Goal: Contribute content: Add original content to the website for others to see

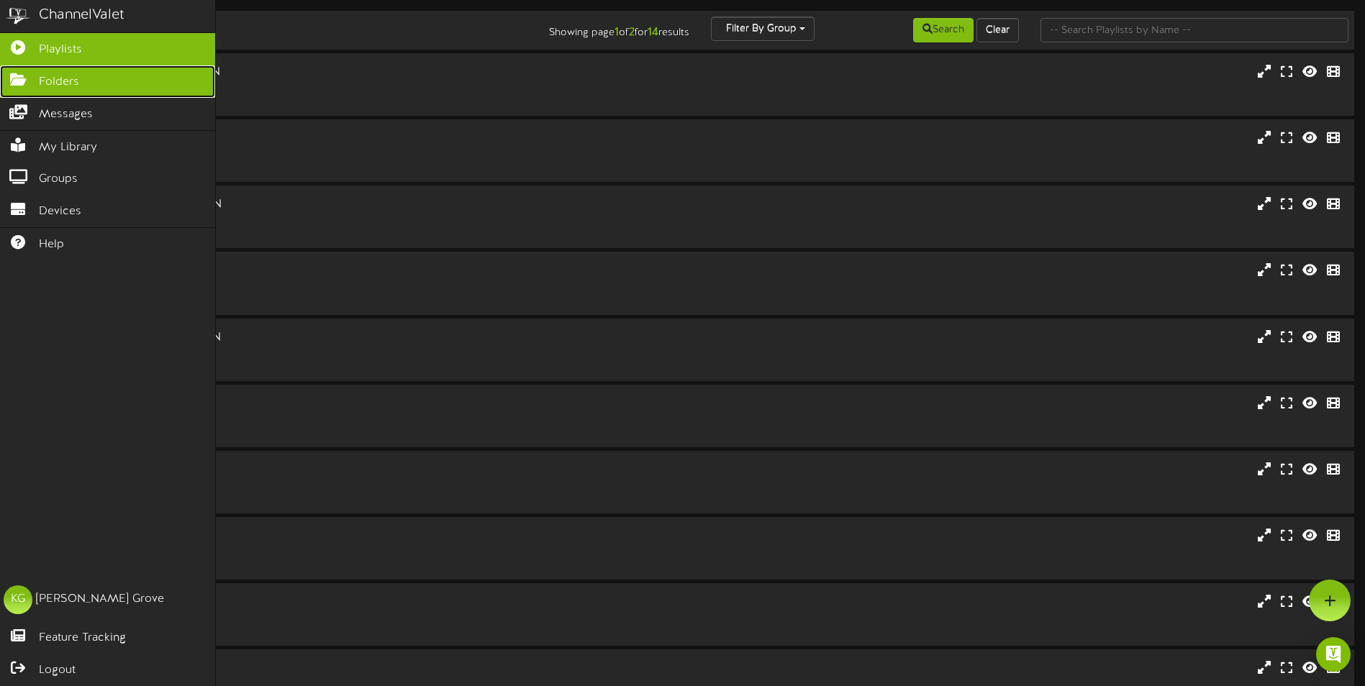
click at [22, 80] on icon at bounding box center [18, 78] width 36 height 11
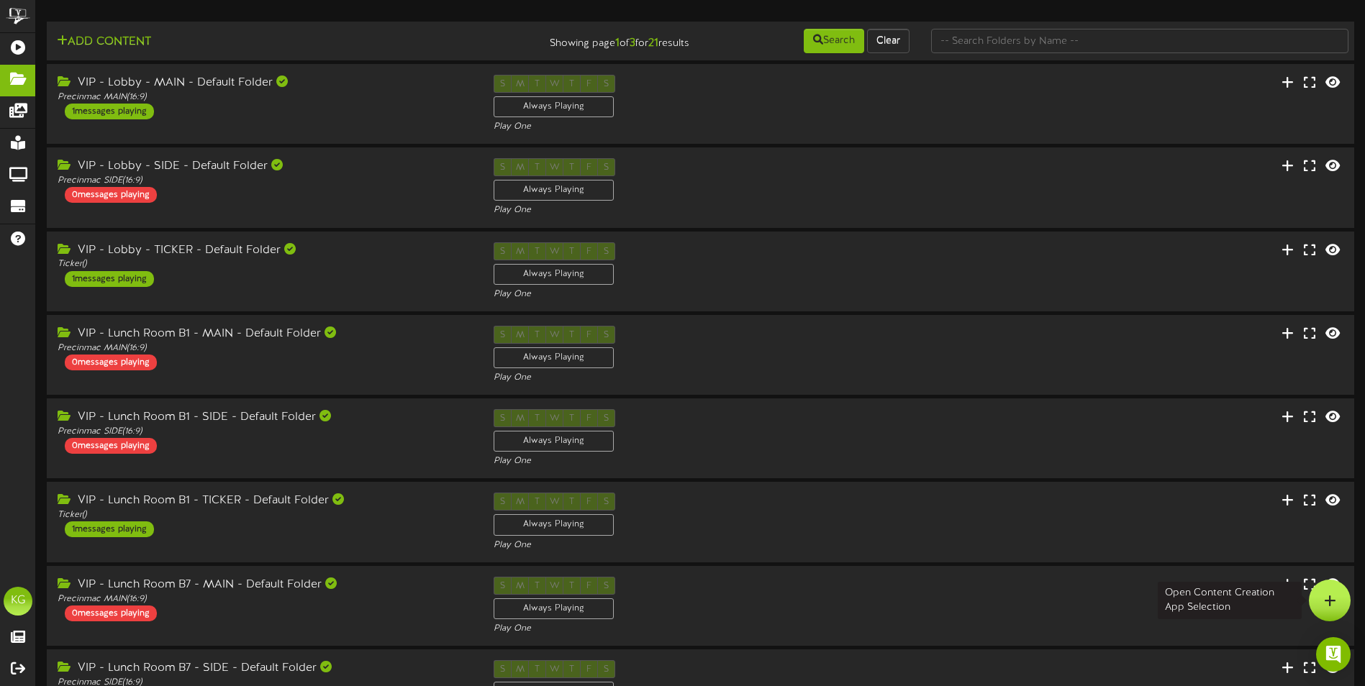
click at [1331, 599] on icon at bounding box center [1330, 600] width 12 height 13
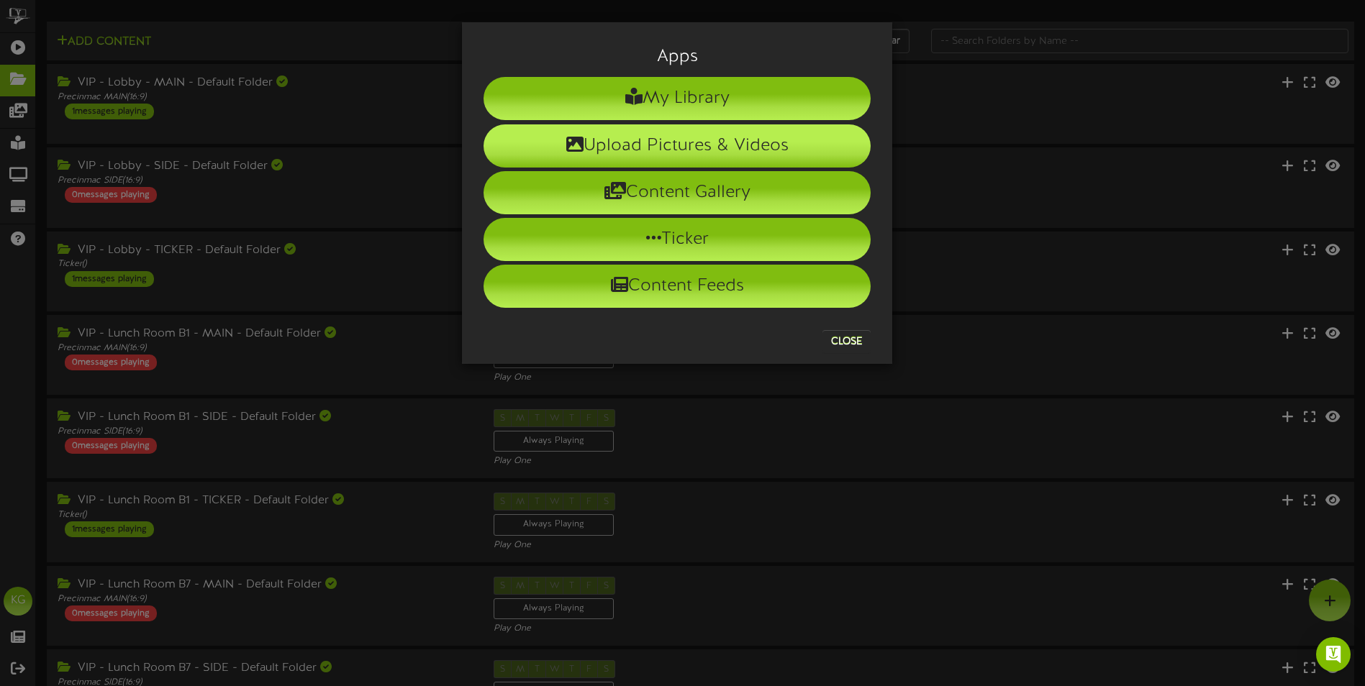
click at [660, 135] on li "Upload Pictures & Videos" at bounding box center [676, 145] width 387 height 43
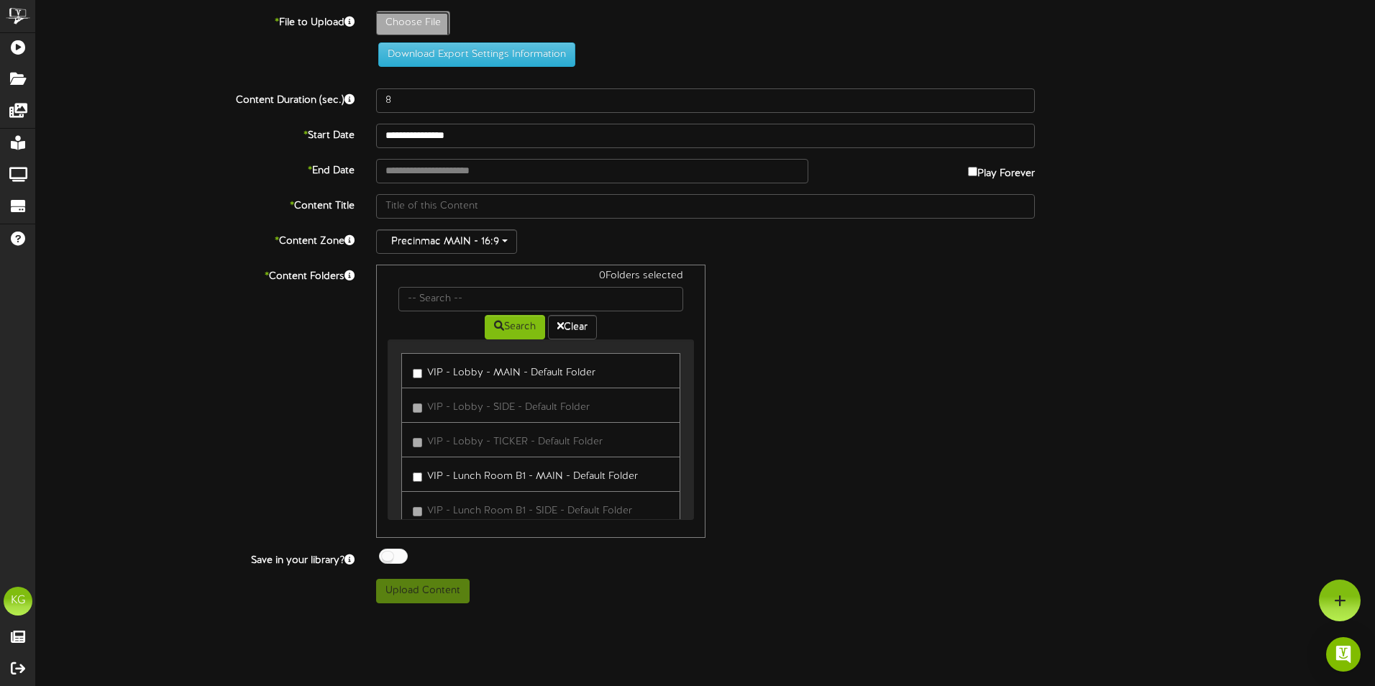
type input "**********"
type input "VIP_EmployDisplayOctober2025"
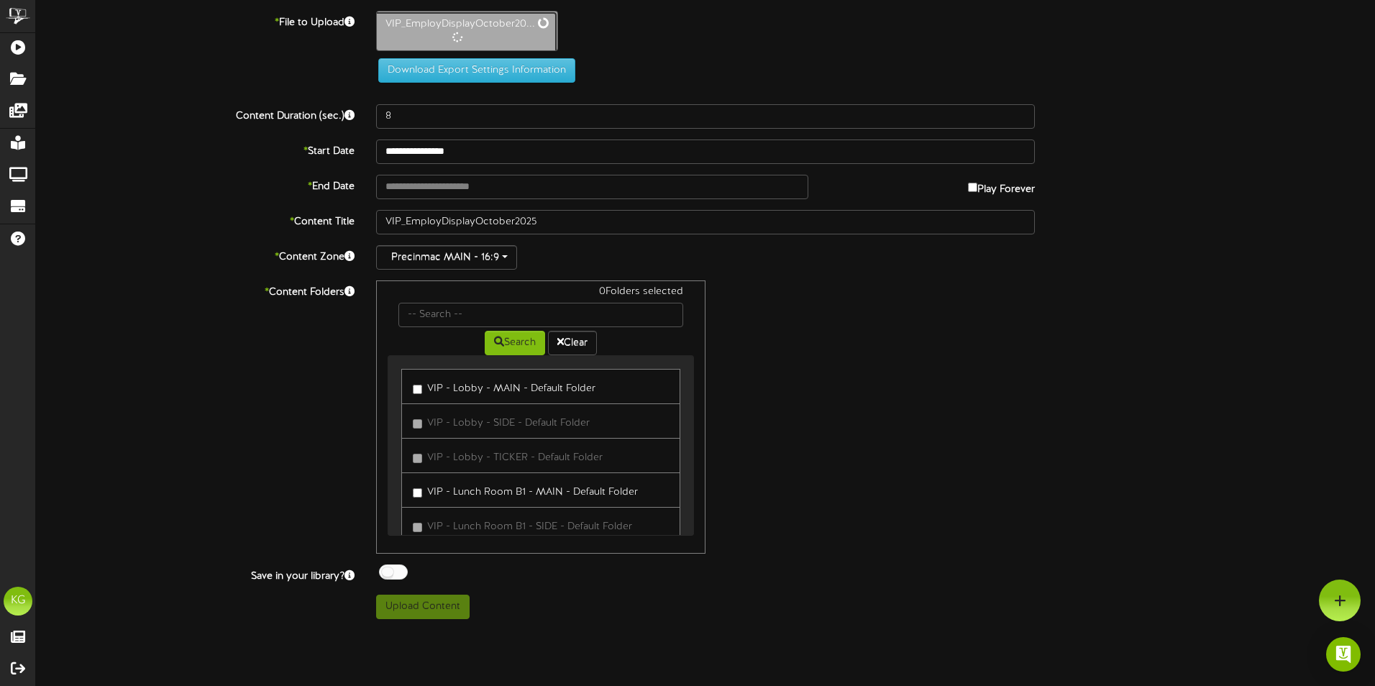
type input "161"
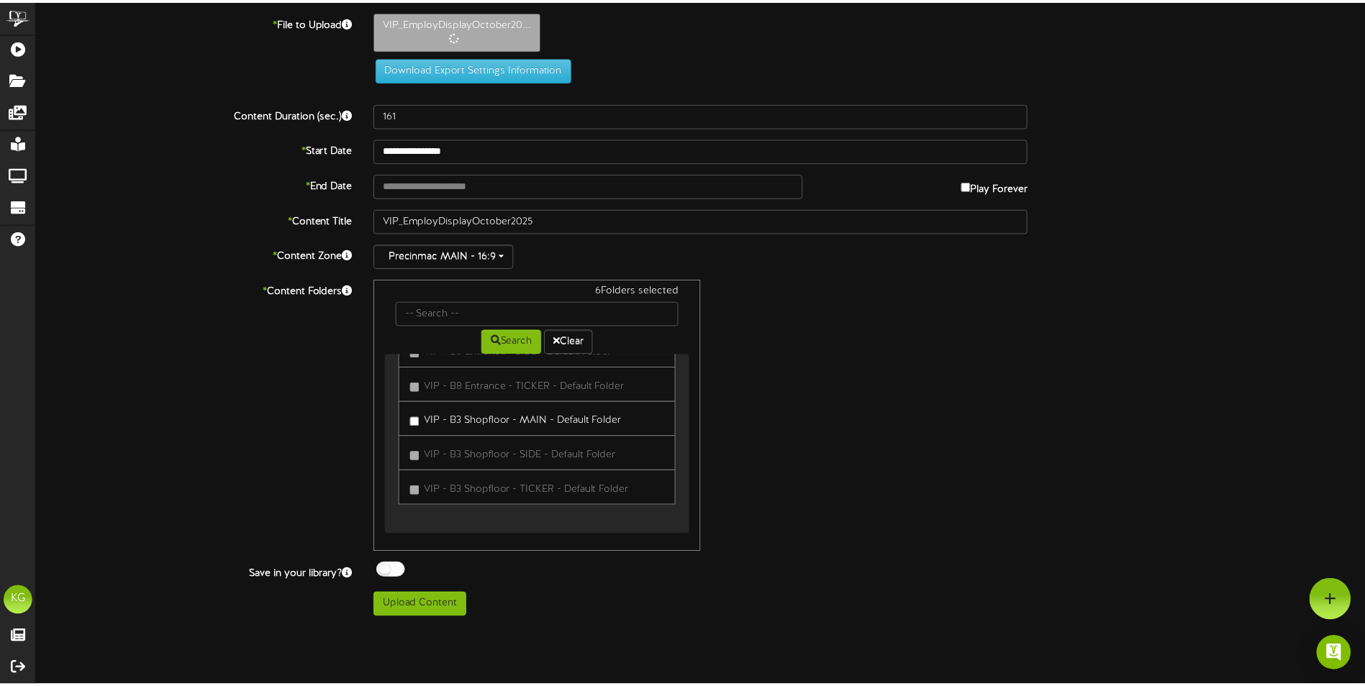
scroll to position [602, 0]
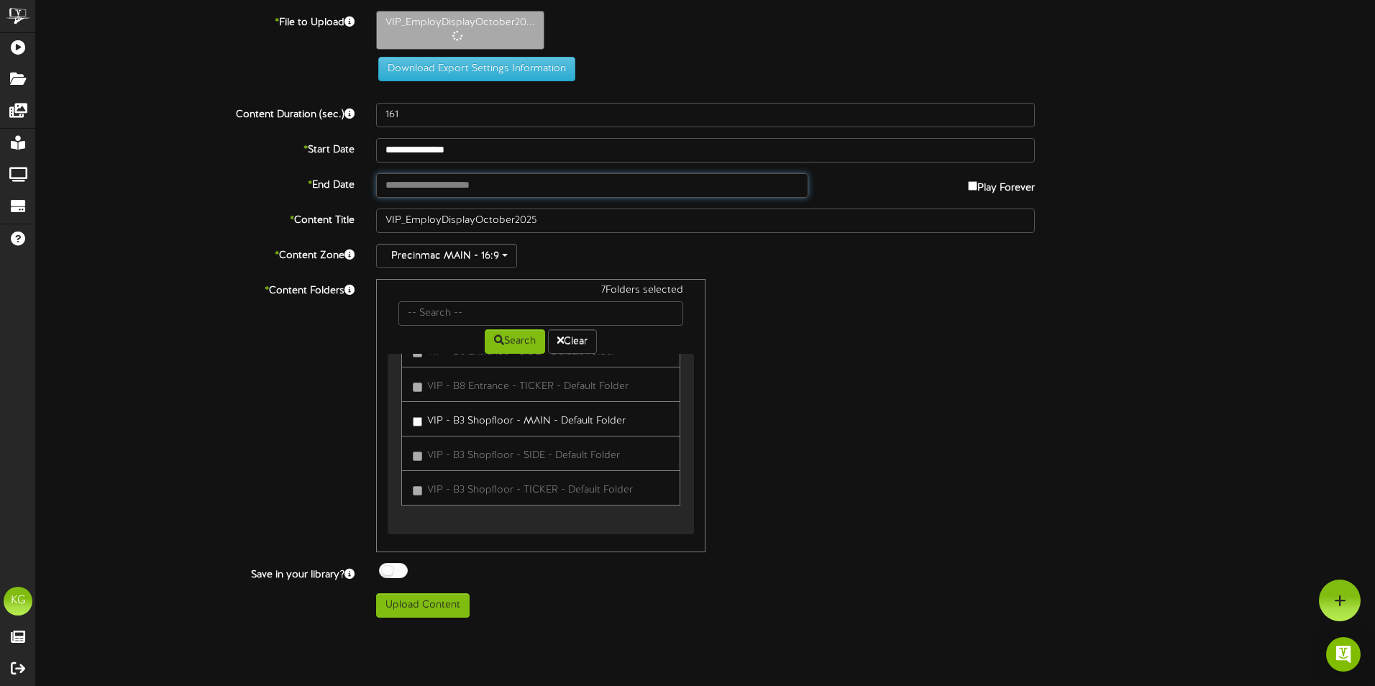
click at [531, 191] on input "text" at bounding box center [592, 185] width 432 height 24
type input "**********"
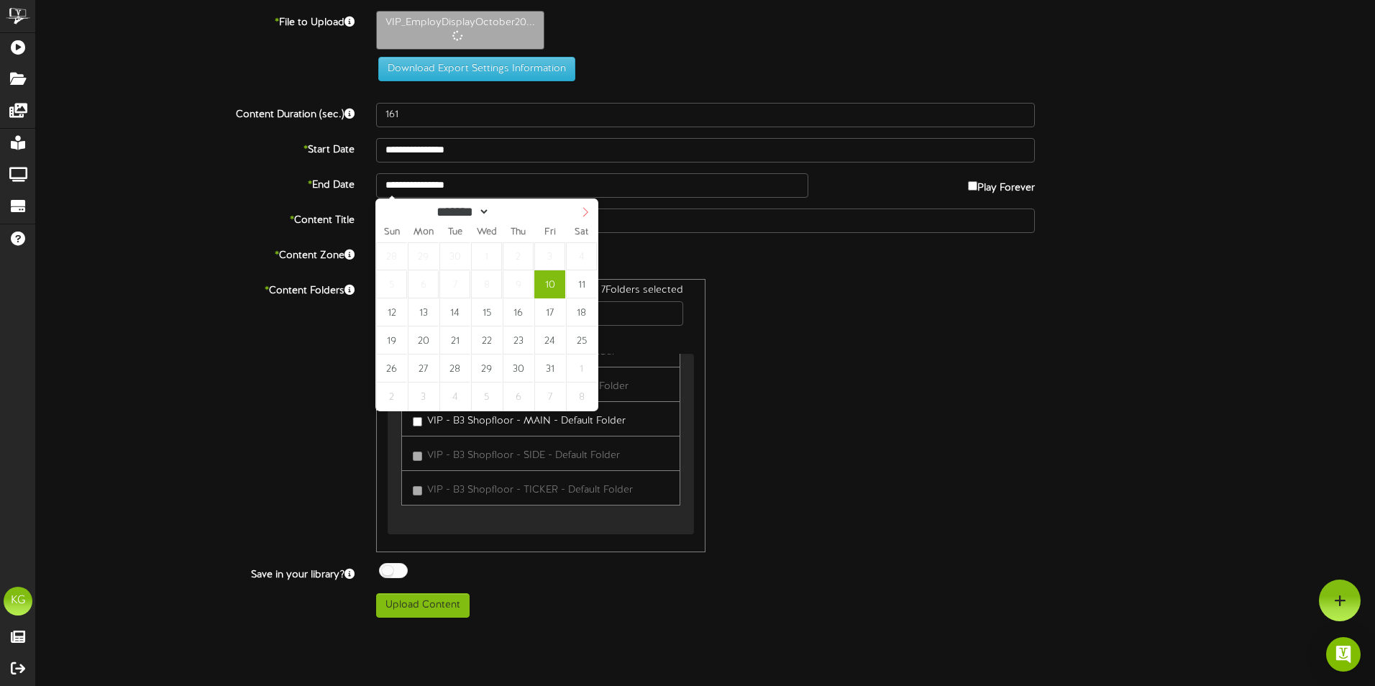
select select "**"
click at [588, 212] on icon at bounding box center [586, 212] width 10 height 10
type input "**********"
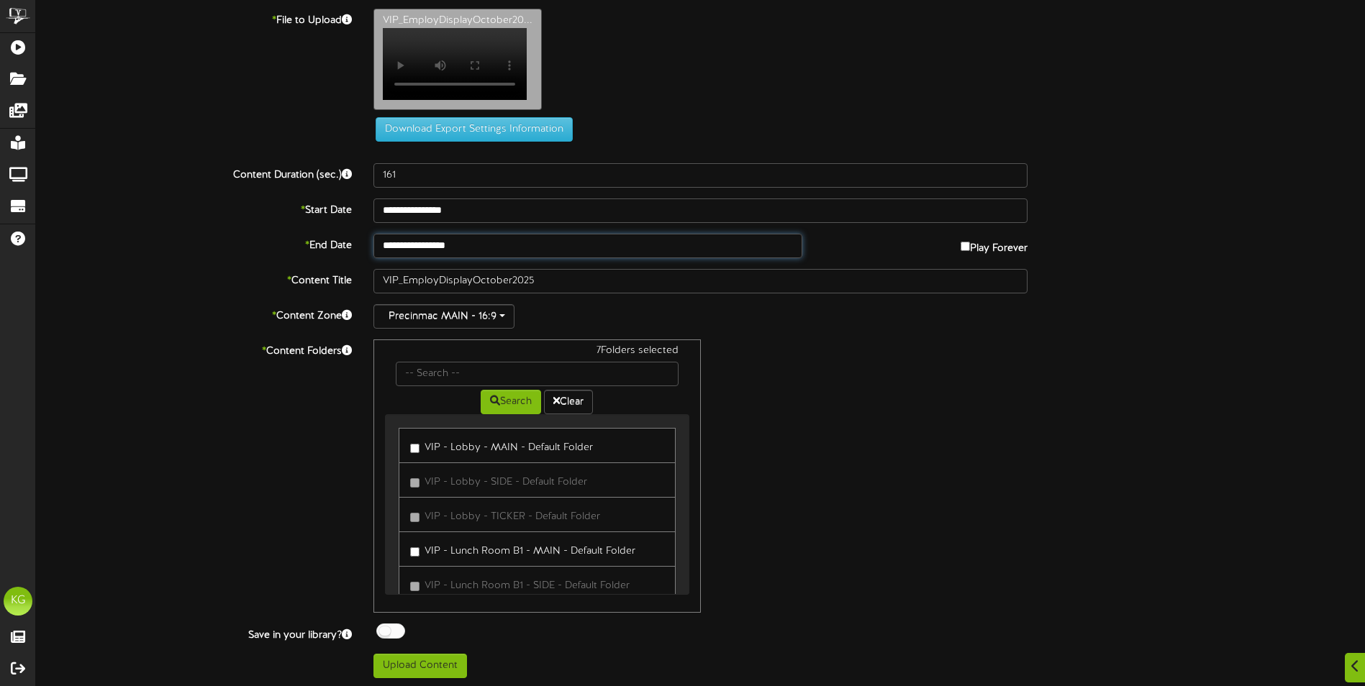
scroll to position [0, 0]
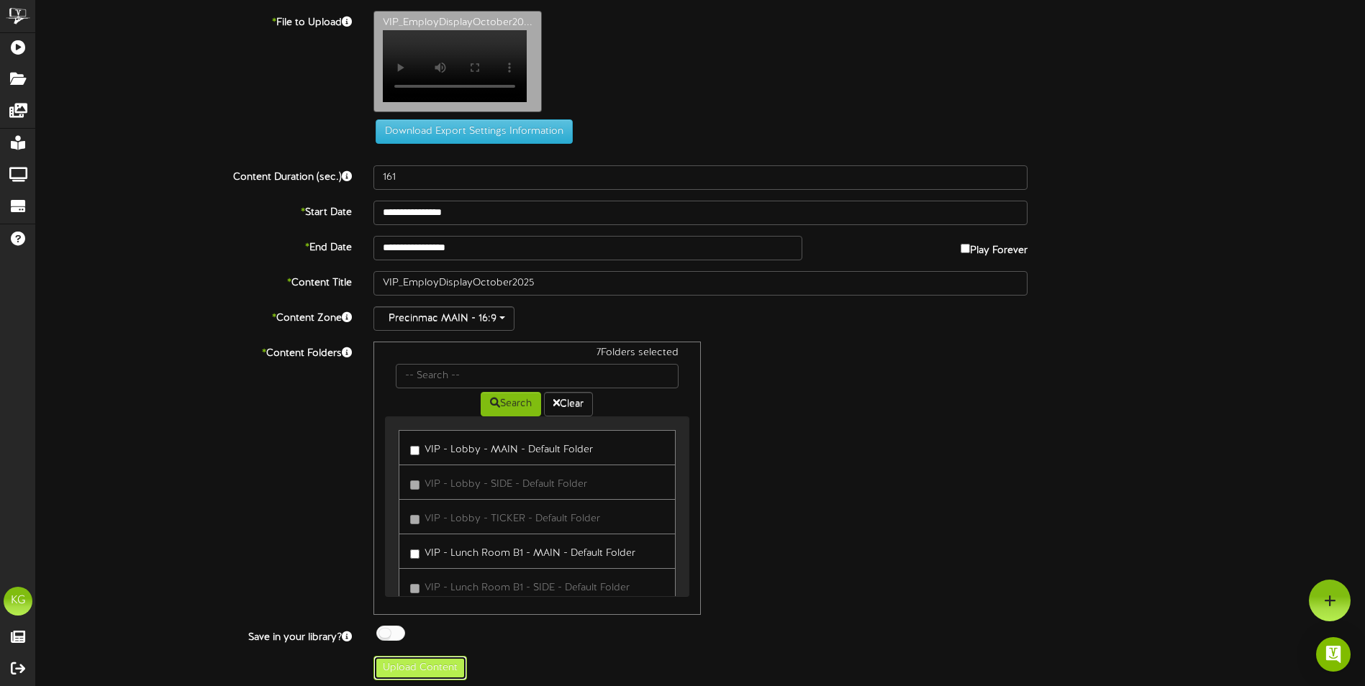
click at [442, 673] on button "Upload Content" at bounding box center [420, 668] width 94 height 24
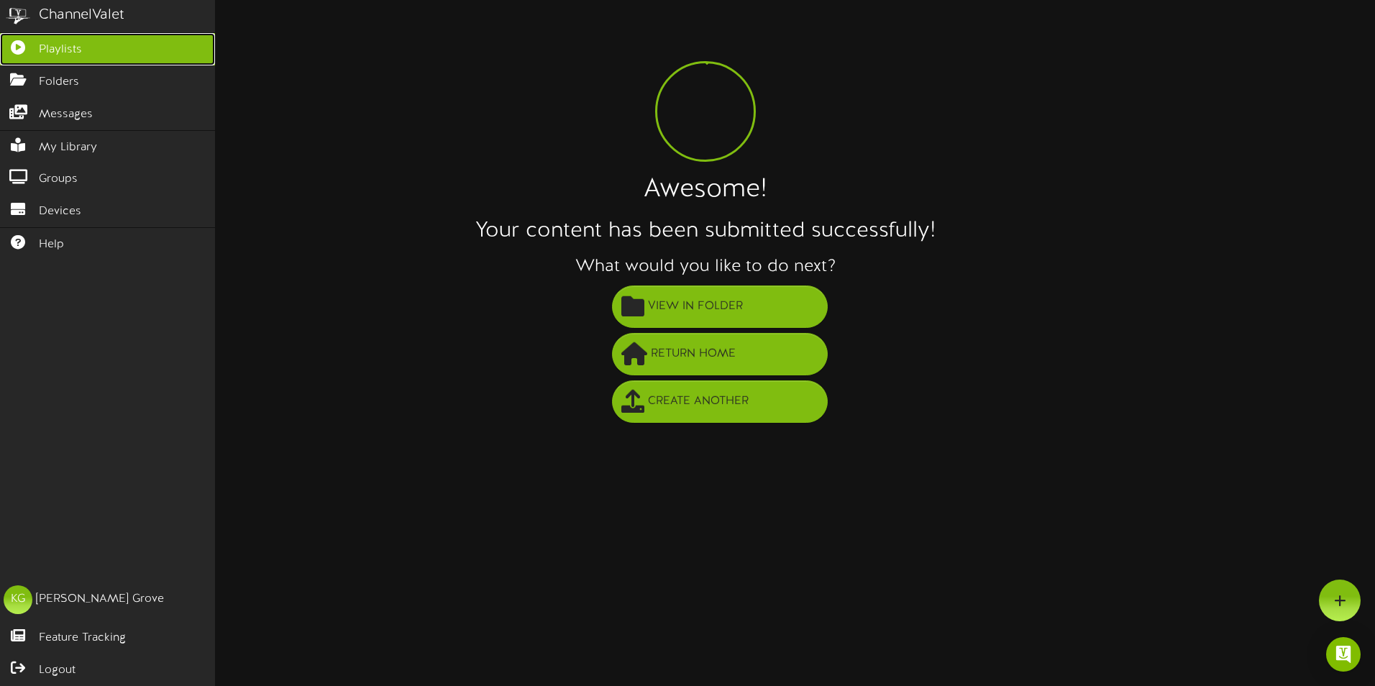
click at [31, 43] on icon at bounding box center [18, 45] width 36 height 11
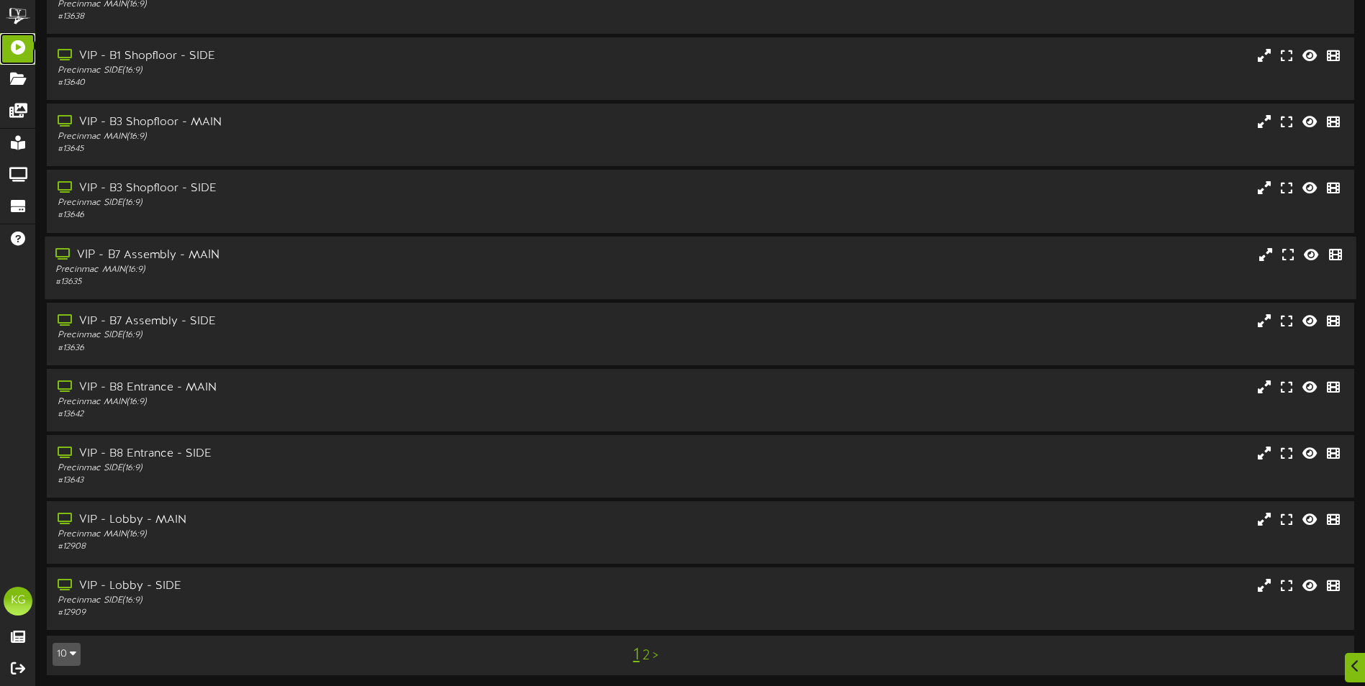
scroll to position [86, 0]
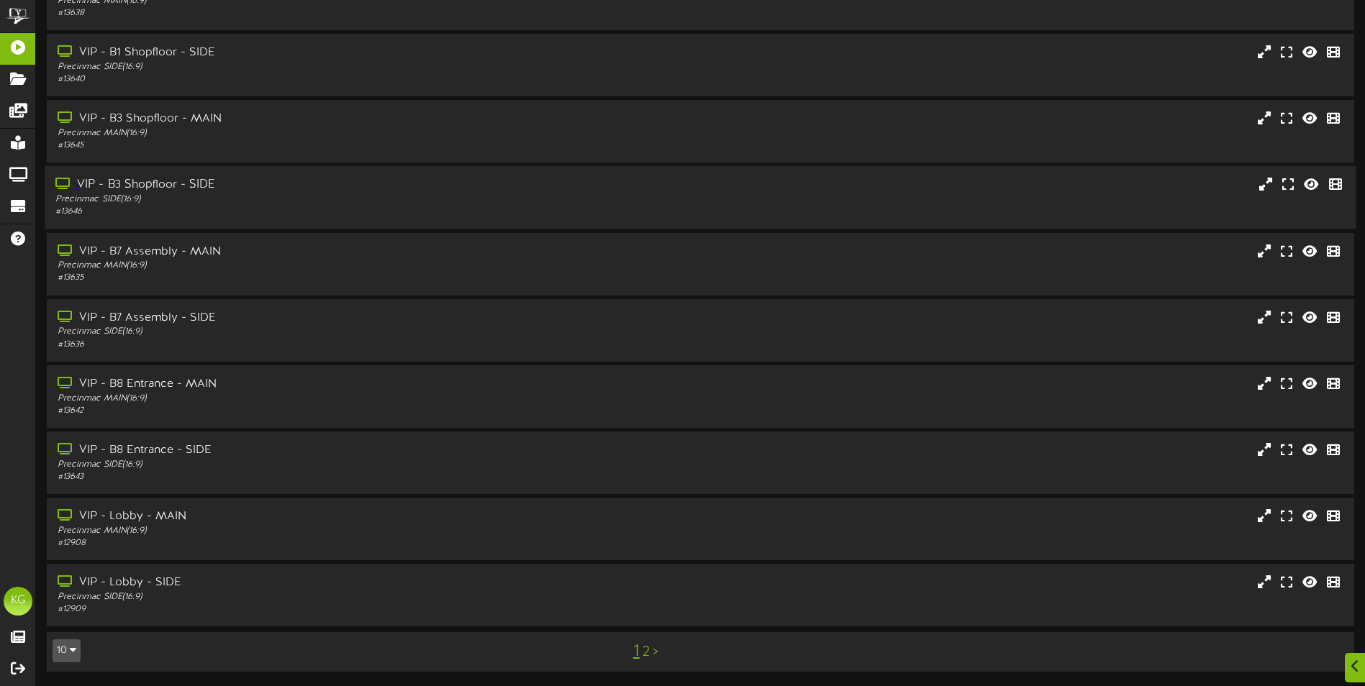
click at [427, 194] on div "Precinmac SIDE ( 16:9 )" at bounding box center [317, 200] width 524 height 12
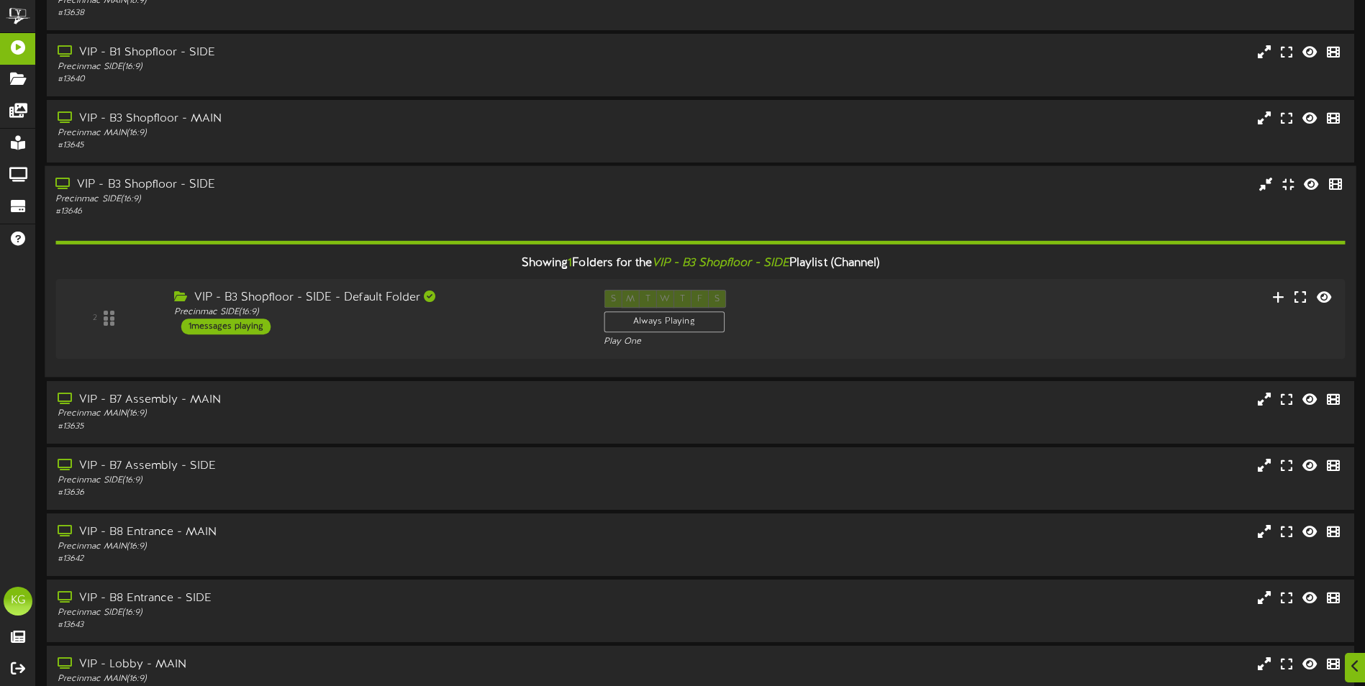
click at [427, 194] on div "Precinmac SIDE ( 16:9 )" at bounding box center [317, 200] width 524 height 12
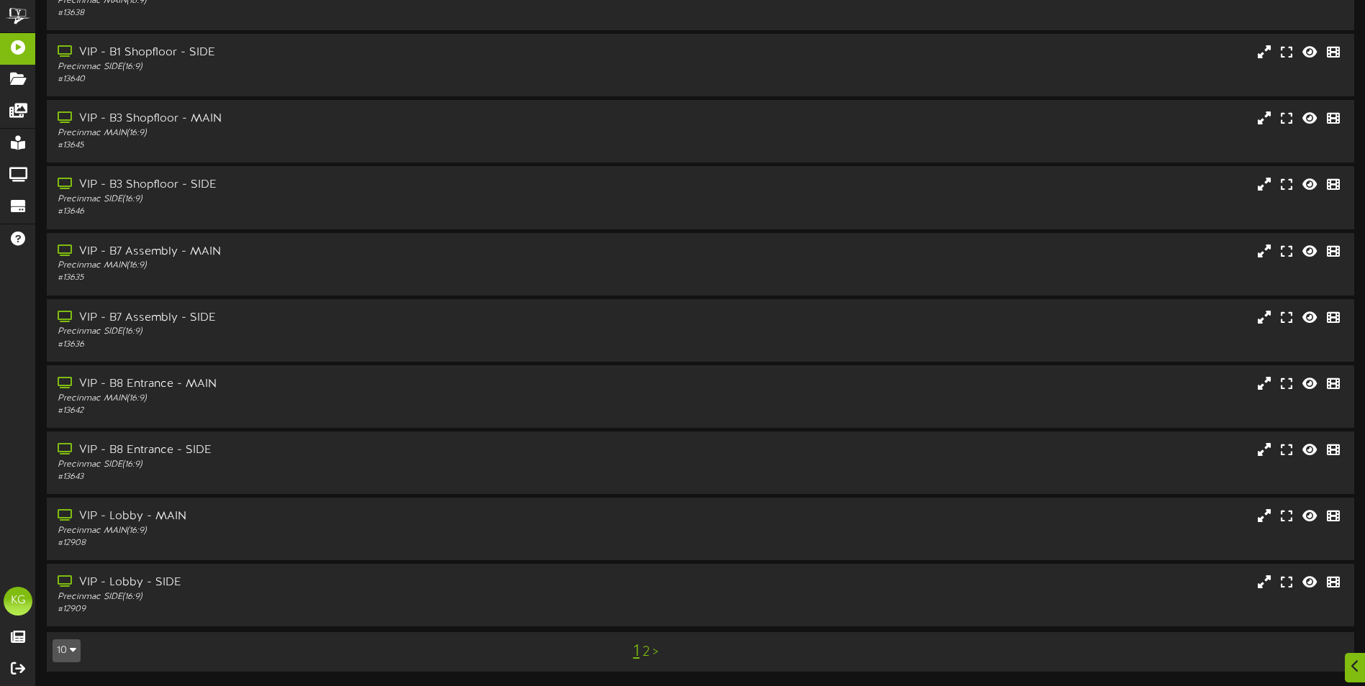
click at [645, 655] on link "2" at bounding box center [645, 653] width 7 height 16
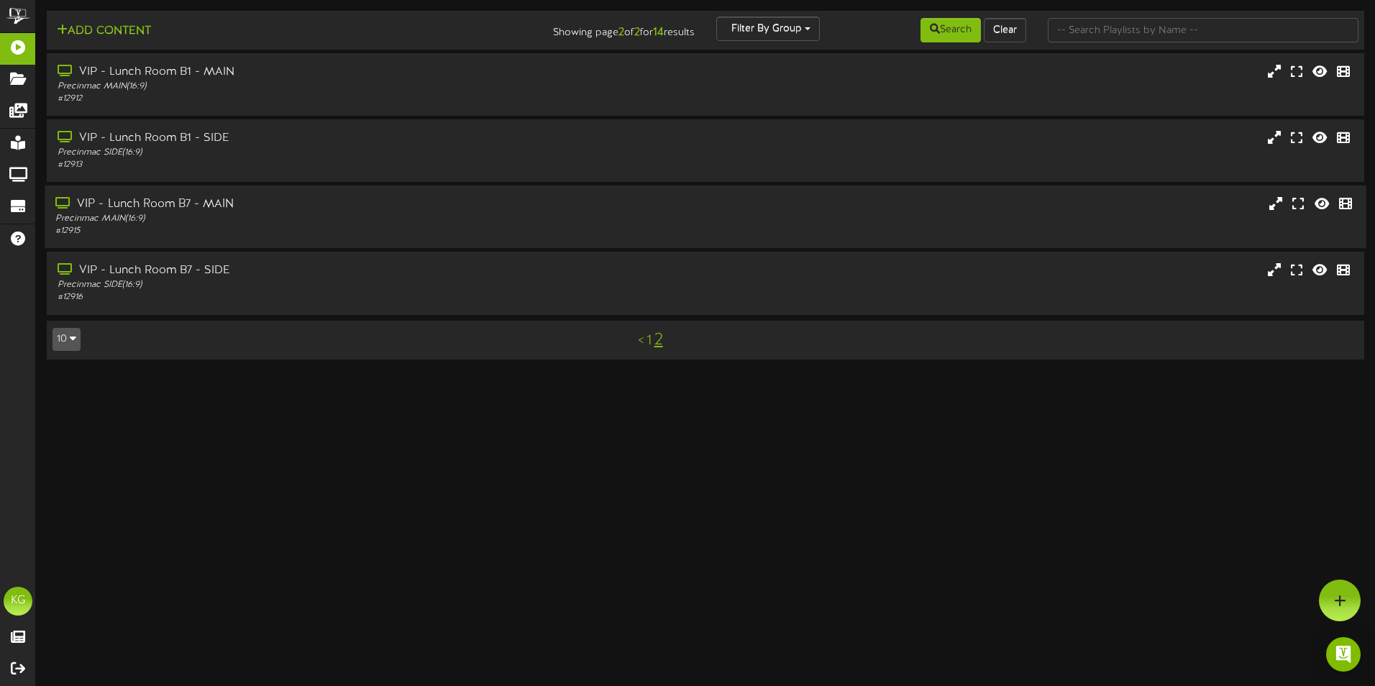
click at [271, 221] on div "Precinmac MAIN ( 16:9 )" at bounding box center [319, 219] width 529 height 12
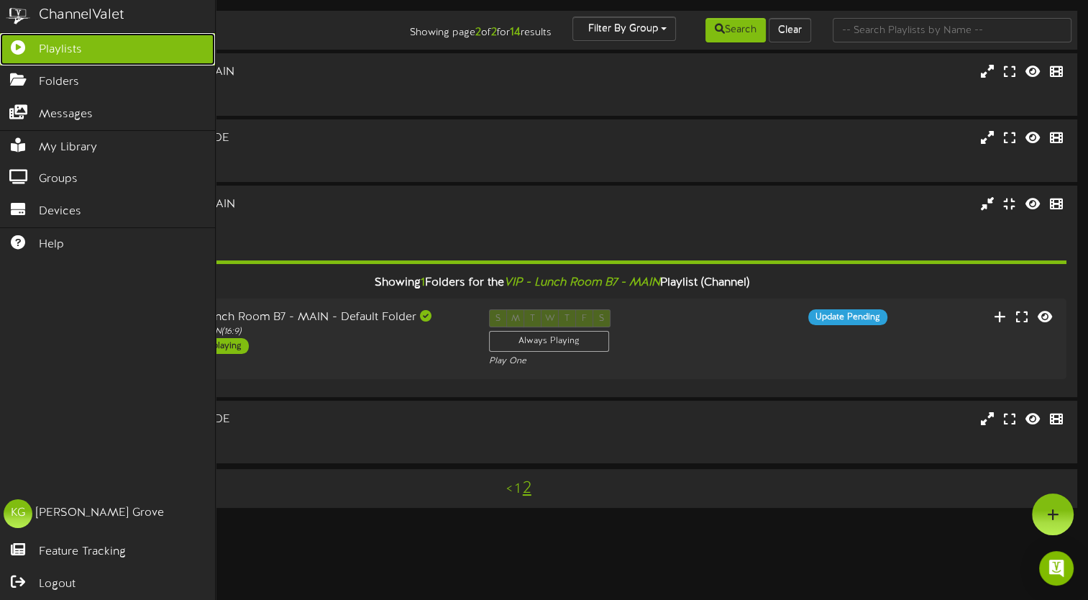
click at [59, 46] on span "Playlists" at bounding box center [60, 50] width 43 height 17
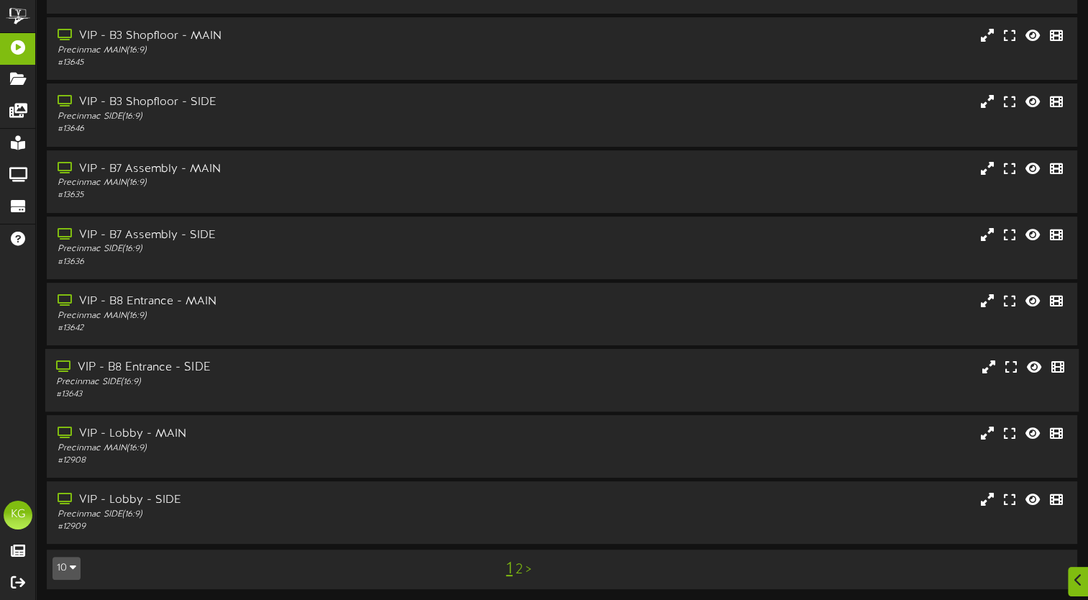
scroll to position [182, 0]
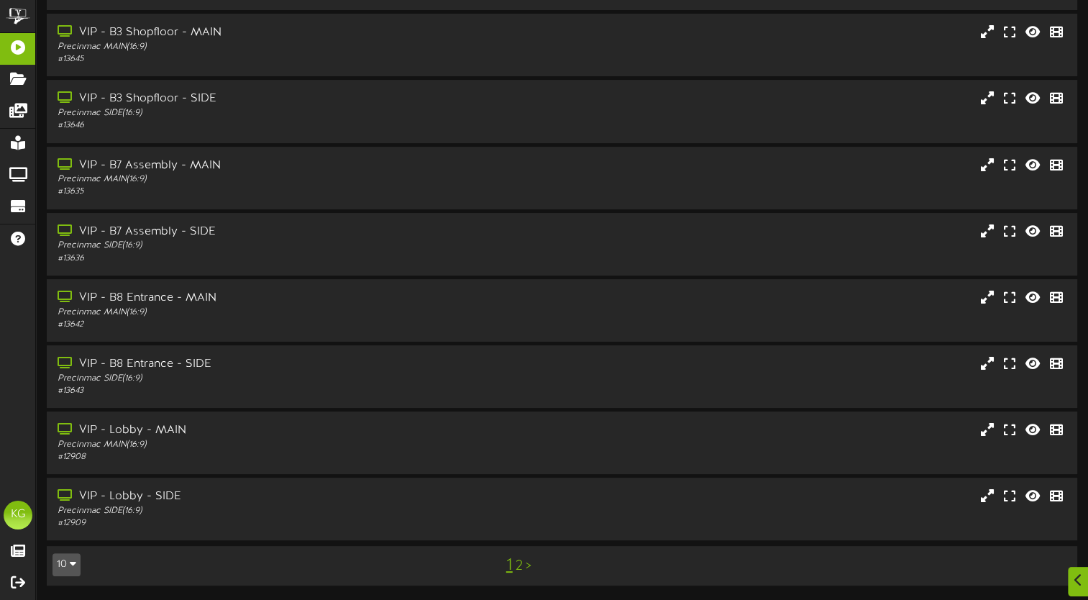
click at [521, 566] on link "2" at bounding box center [519, 566] width 7 height 16
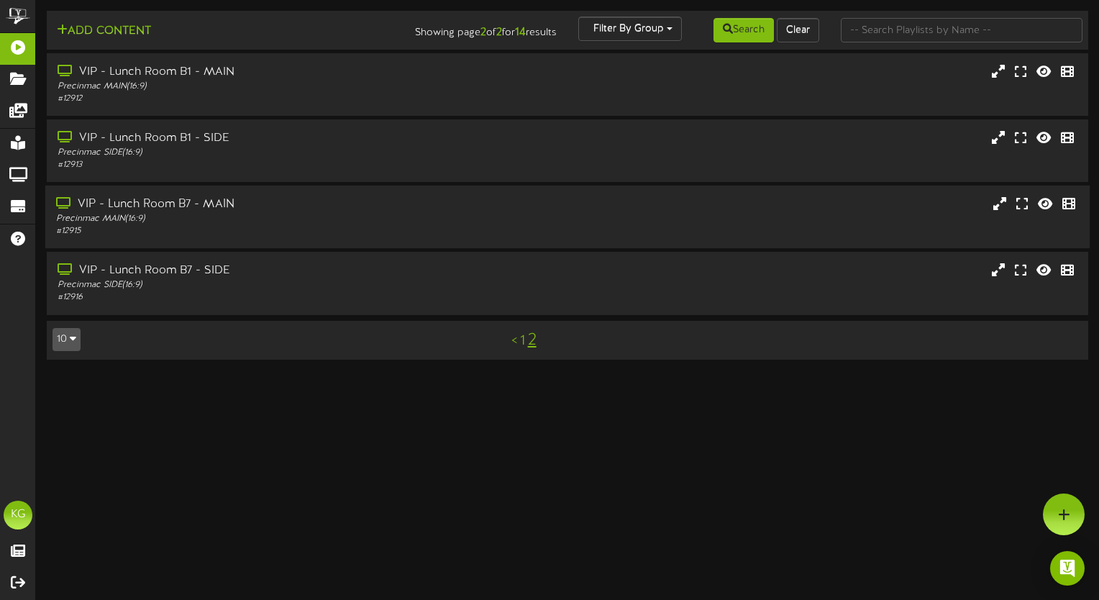
click at [227, 224] on div "Precinmac MAIN ( 16:9 )" at bounding box center [263, 219] width 414 height 12
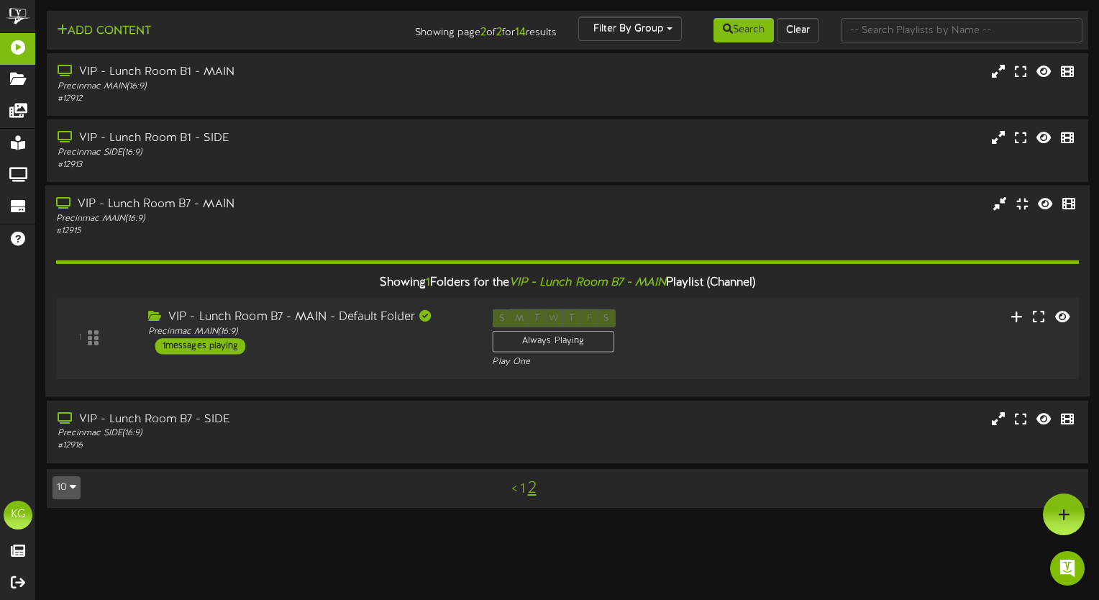
click at [325, 366] on div "1 VIP - Lunch Room B7 - MAIN - Default Folder Precinmac MAIN ( 16:9" at bounding box center [567, 338] width 1033 height 59
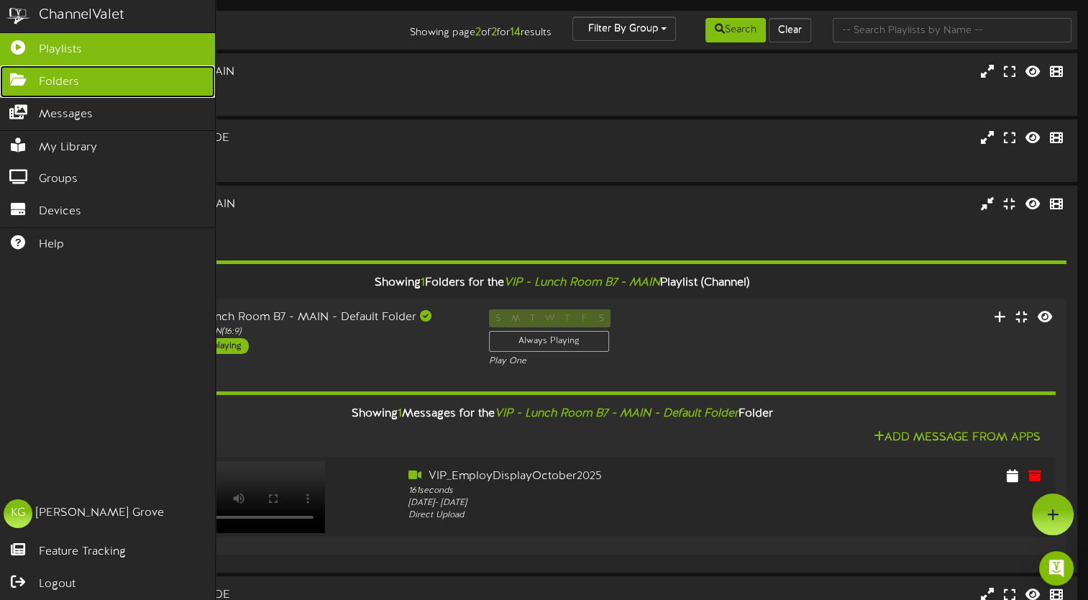
click at [60, 81] on span "Folders" at bounding box center [59, 82] width 40 height 17
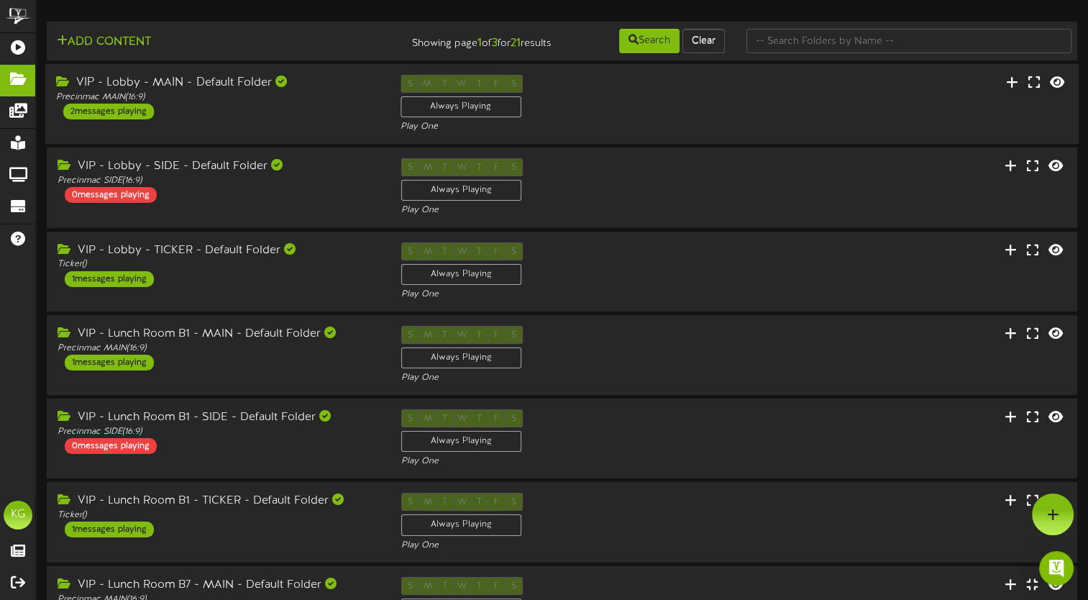
click at [337, 119] on div "VIP - Lobby - MAIN - Default Folder Precinmac MAIN ( 16:9 ) 2 messages playing" at bounding box center [217, 97] width 345 height 45
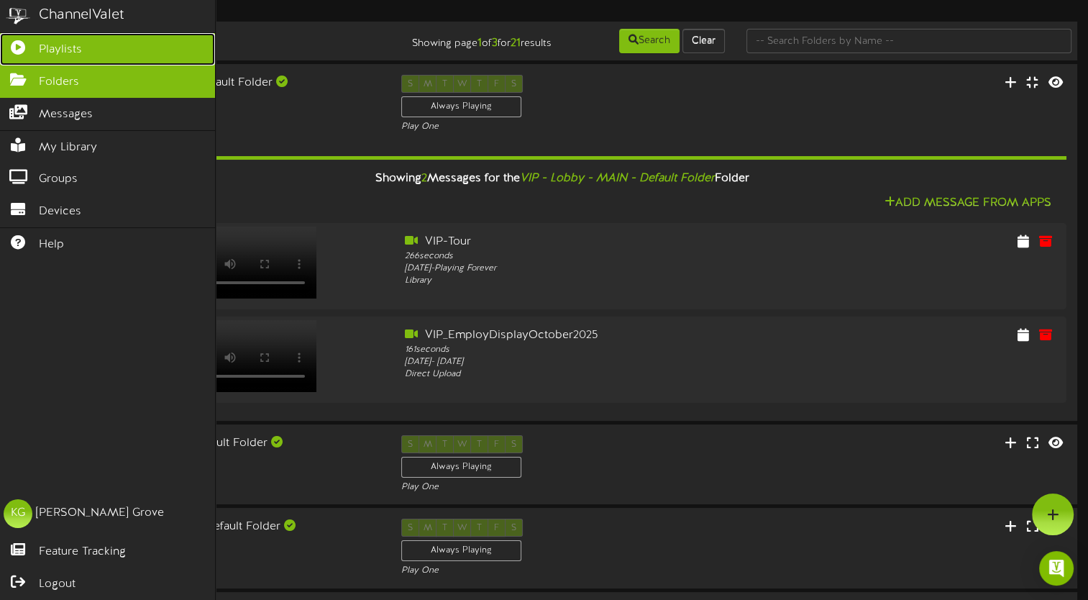
click at [49, 45] on span "Playlists" at bounding box center [60, 50] width 43 height 17
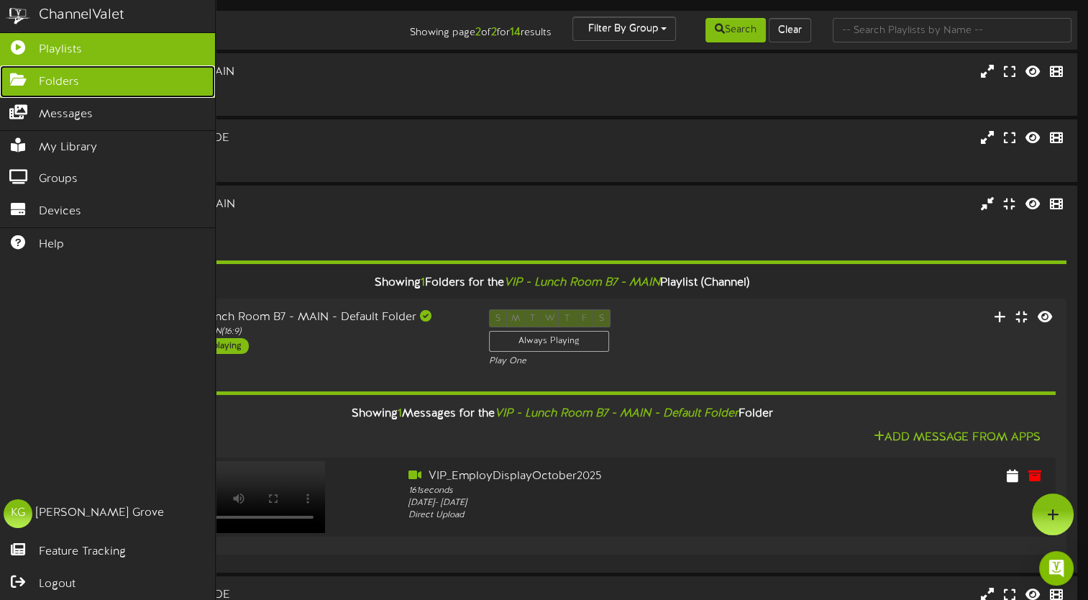
click at [17, 80] on icon at bounding box center [18, 78] width 36 height 11
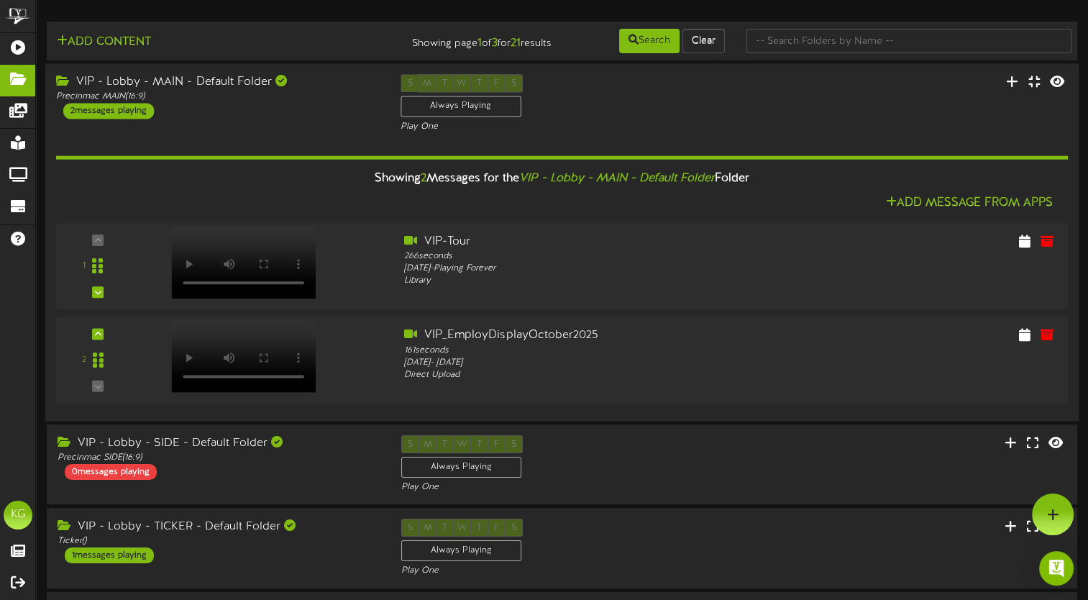
click at [811, 114] on div "VIP - Lobby - MAIN - Default Folder Precinmac MAIN ( 16:9 ) 2 messages playing …" at bounding box center [562, 103] width 1034 height 59
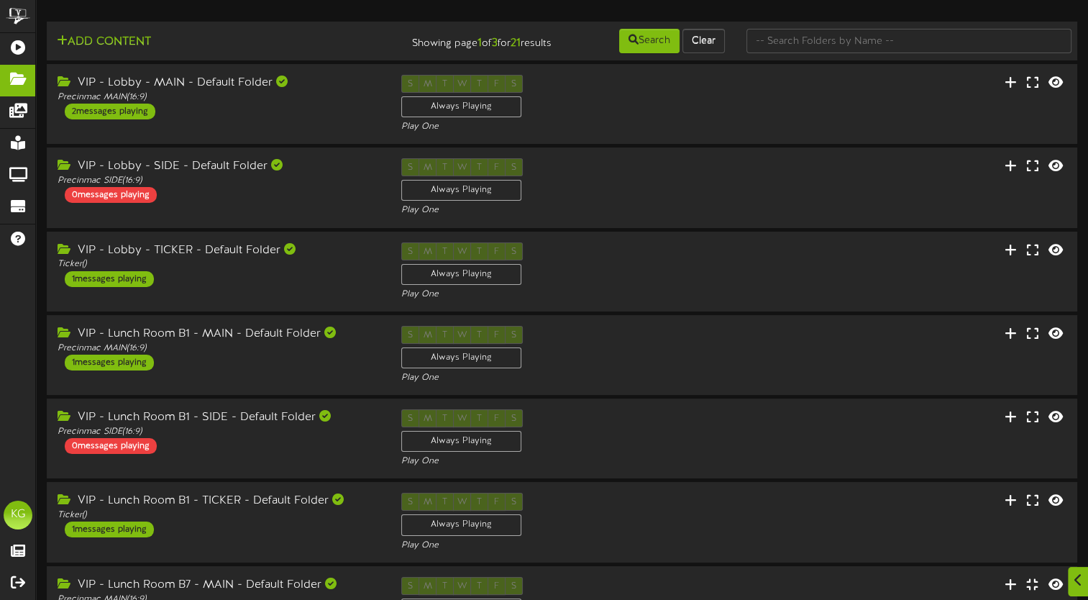
scroll to position [360, 0]
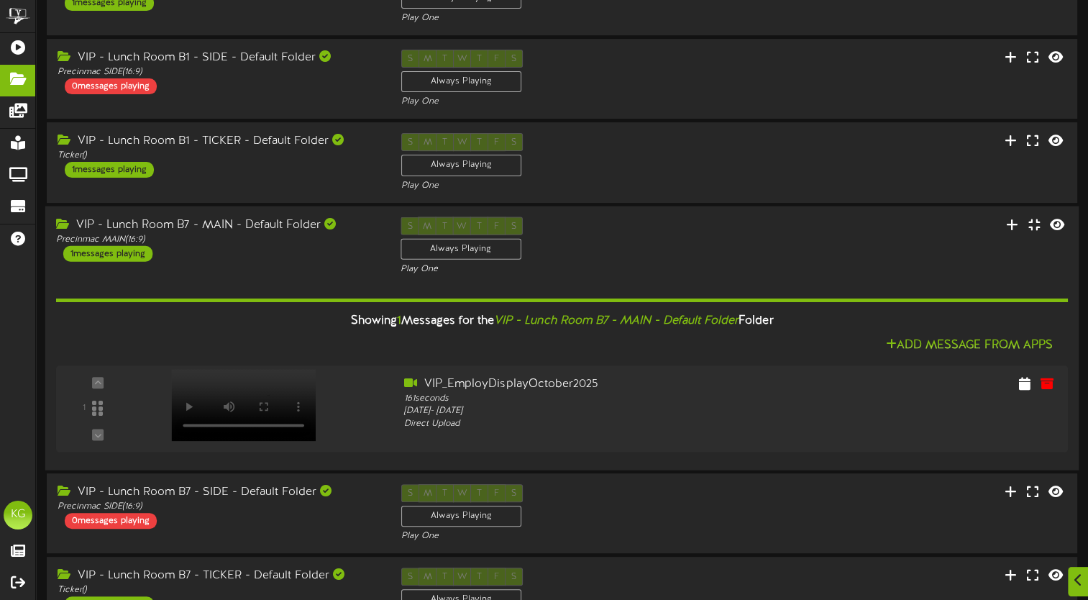
click at [847, 332] on div "Showing 1 Messages for the VIP - Lunch Room B7 - MAIN - Default Folder Folder" at bounding box center [562, 321] width 1034 height 31
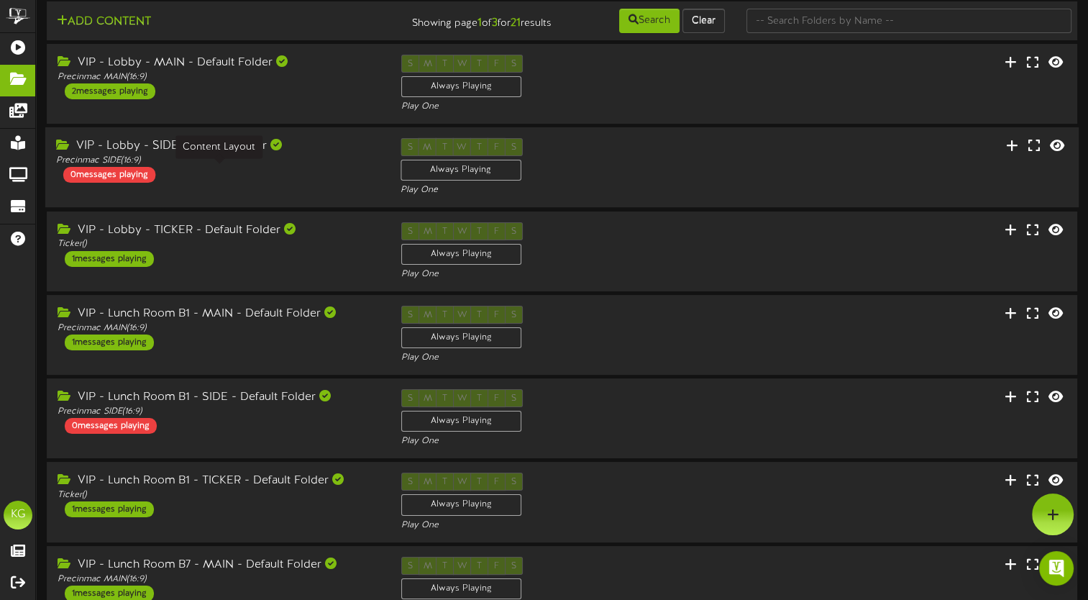
scroll to position [0, 0]
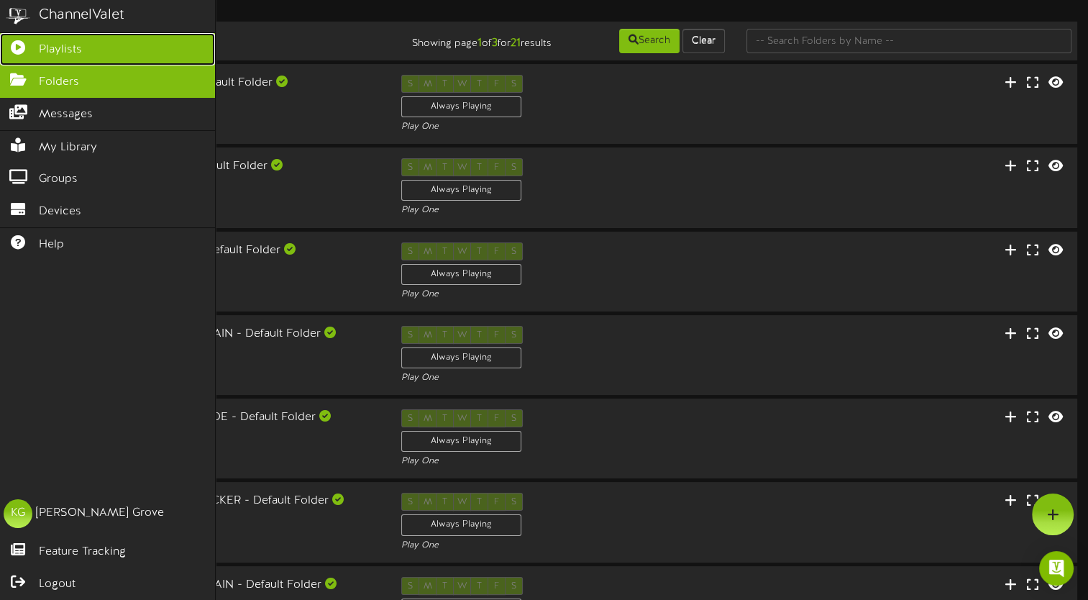
click at [63, 45] on span "Playlists" at bounding box center [60, 50] width 43 height 17
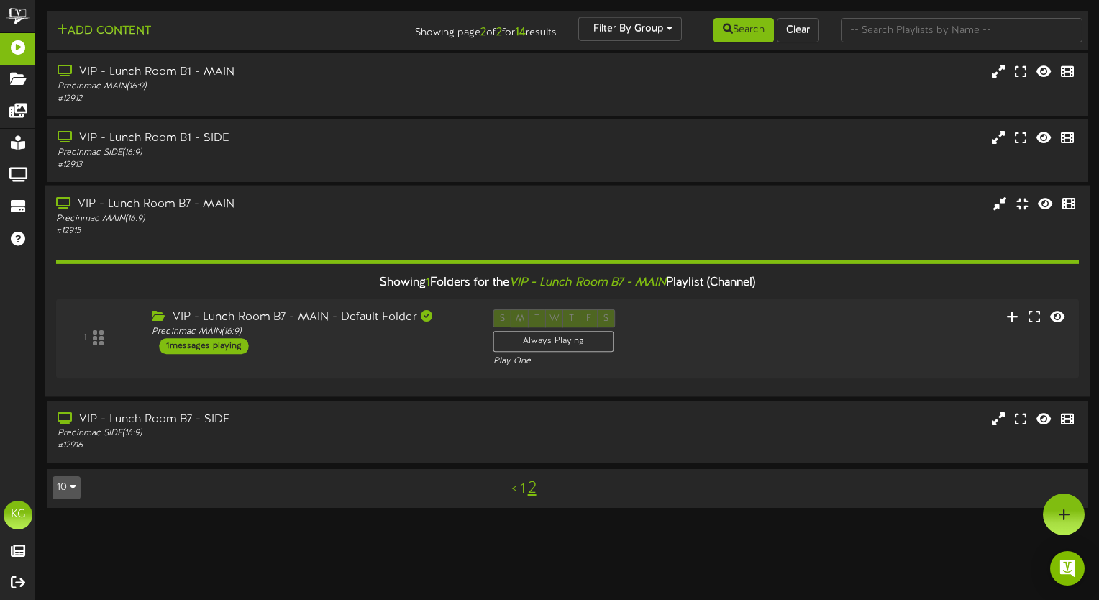
click at [317, 225] on div "Precinmac MAIN ( 16:9 )" at bounding box center [263, 219] width 414 height 12
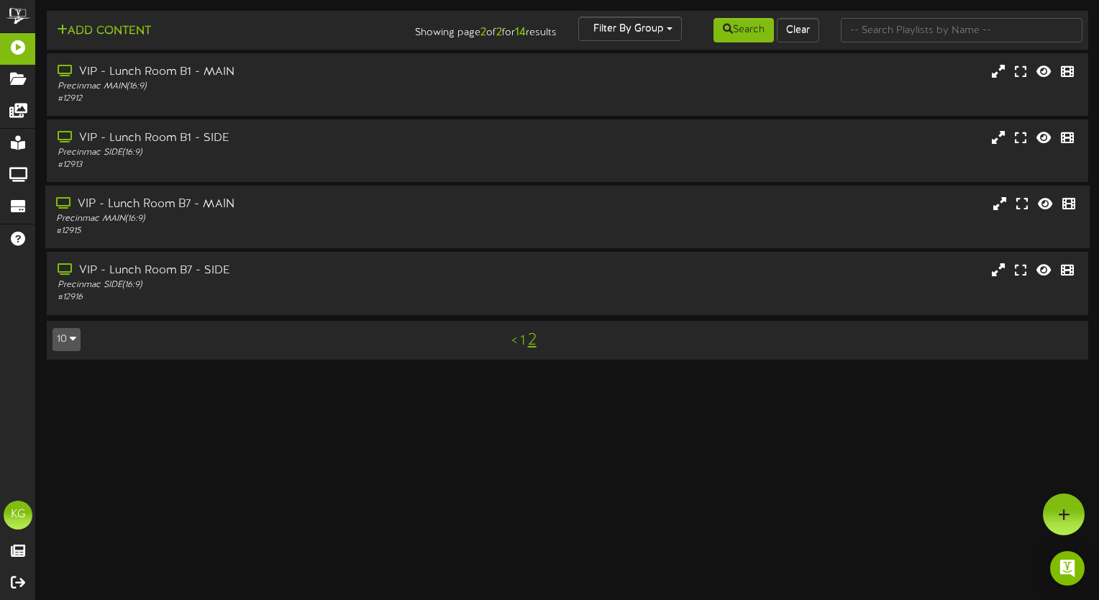
click at [622, 236] on div "VIP - Lunch Room B7 - MAIN Precinmac MAIN ( 16:9 ) # 12915" at bounding box center [567, 216] width 1044 height 41
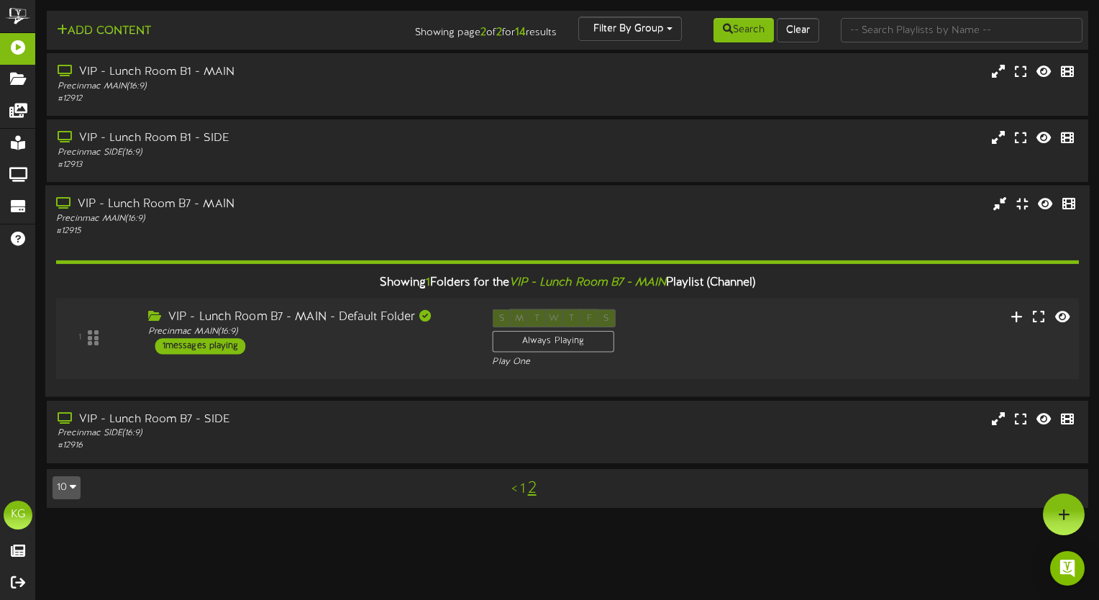
click at [742, 335] on div "1 VIP - Lunch Room B7 - MAIN - Default Folder Precinmac MAIN ( 16:9" at bounding box center [567, 338] width 1033 height 59
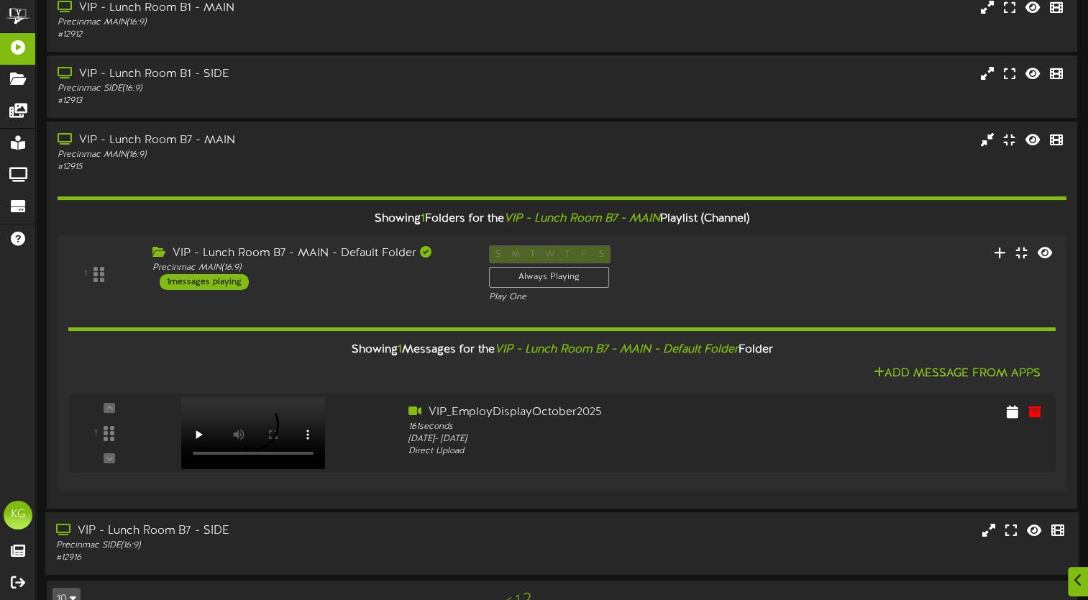
scroll to position [109, 0]
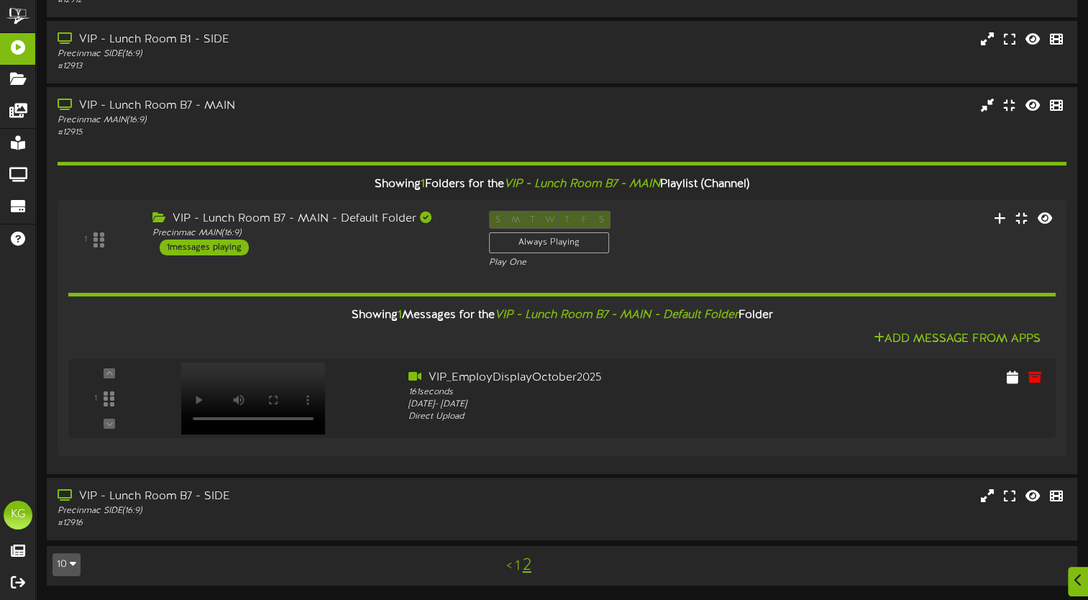
click at [517, 565] on link "1" at bounding box center [517, 566] width 5 height 16
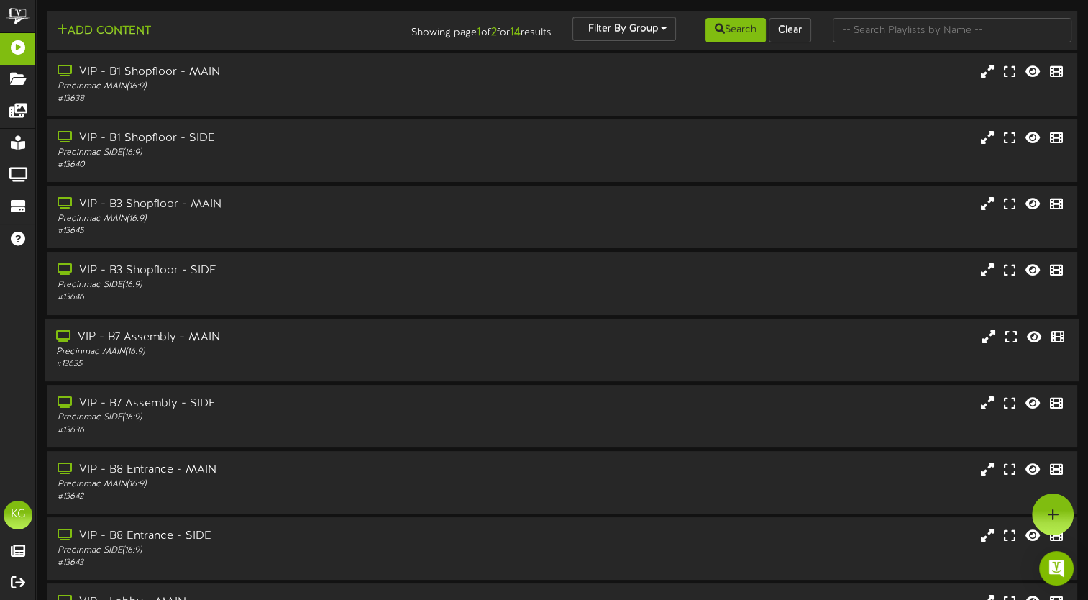
click at [397, 345] on div "VIP - B7 Assembly - MAIN" at bounding box center [260, 337] width 409 height 17
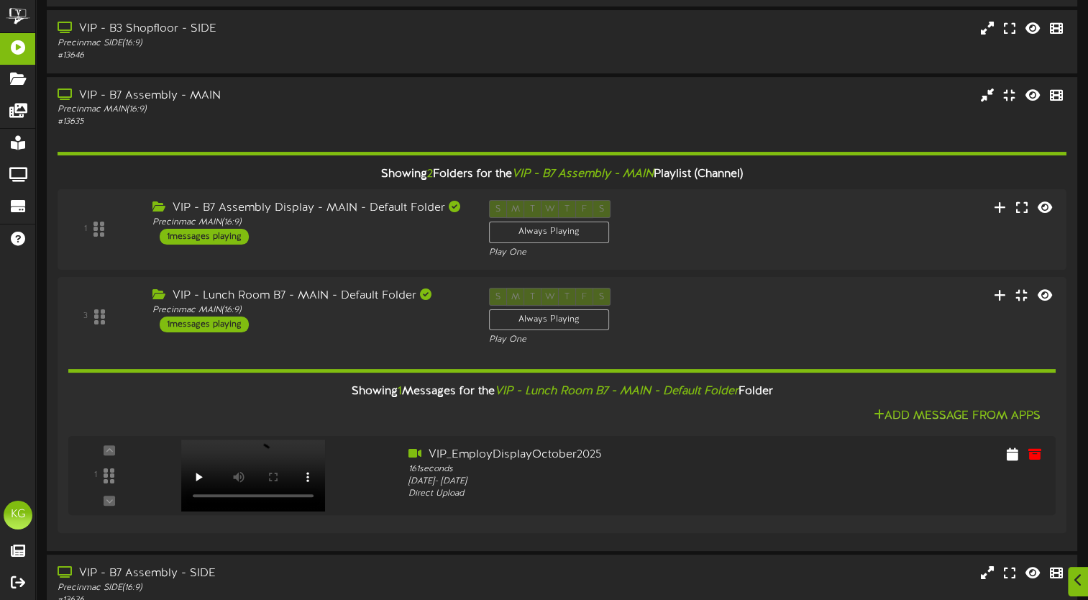
scroll to position [432, 0]
